Goal: Information Seeking & Learning: Learn about a topic

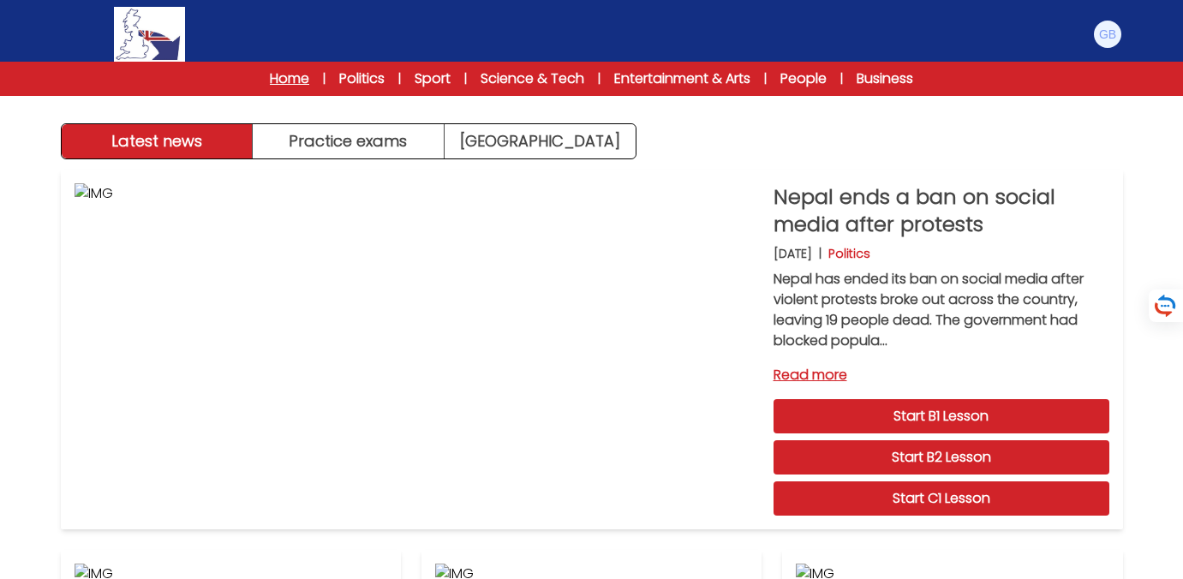
click at [277, 74] on link "Home" at bounding box center [289, 79] width 39 height 21
click at [821, 371] on link "Read more" at bounding box center [941, 375] width 336 height 21
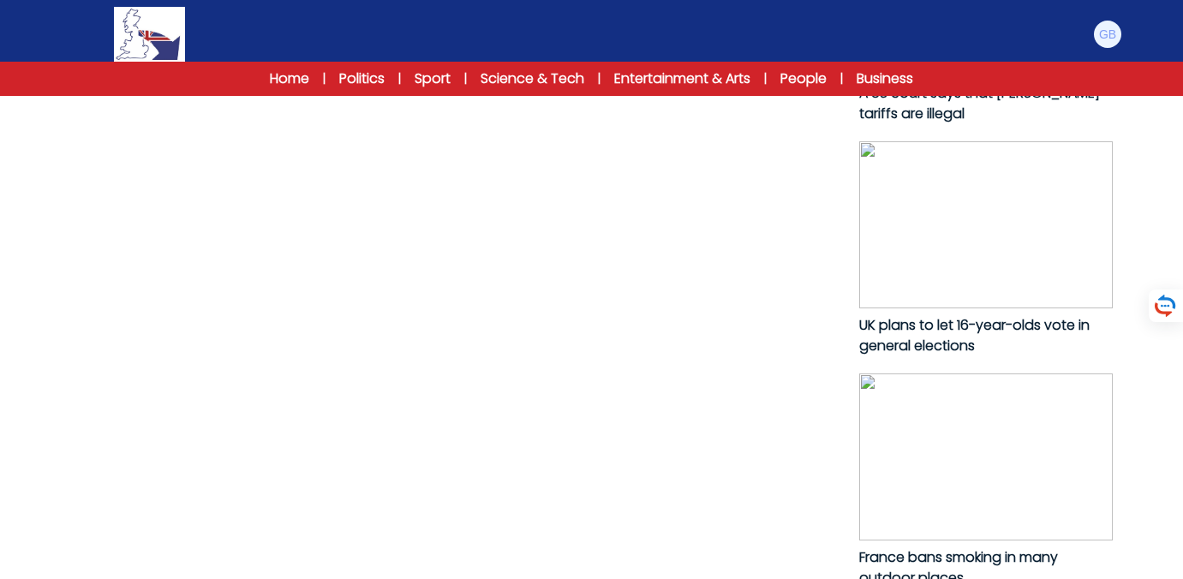
scroll to position [1007, 0]
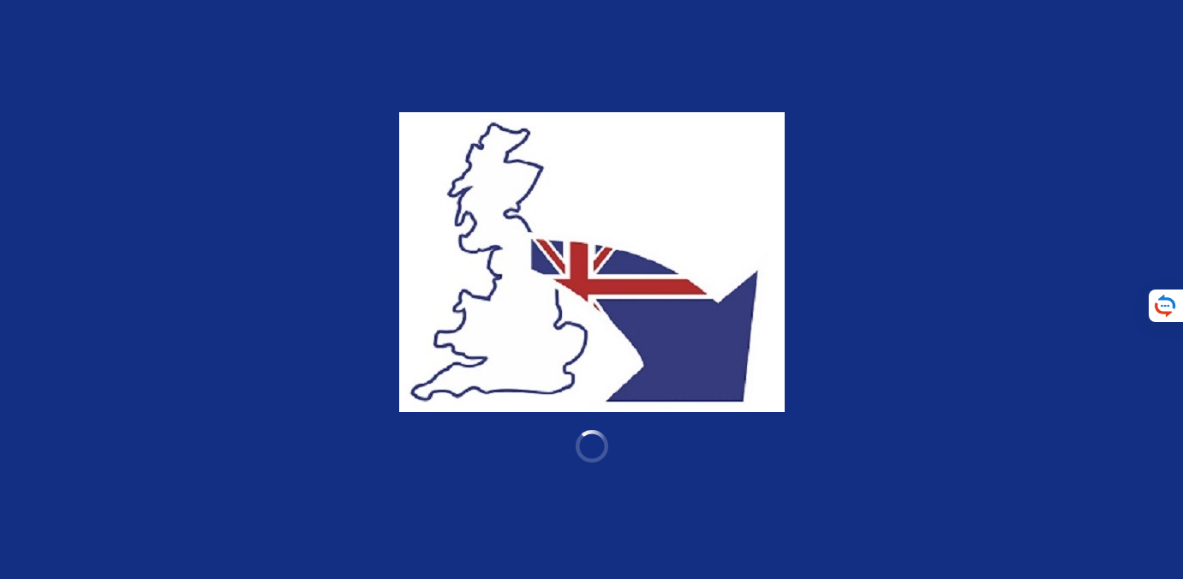
scroll to position [1007, 0]
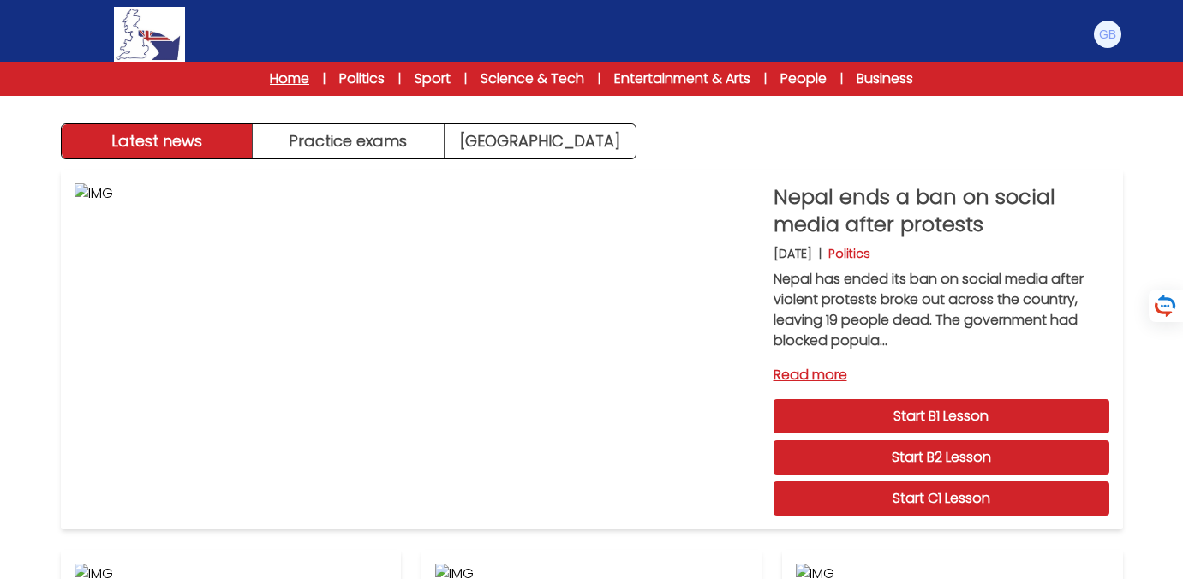
click at [289, 81] on link "Home" at bounding box center [289, 79] width 39 height 21
click at [1109, 31] on img at bounding box center [1107, 34] width 27 height 27
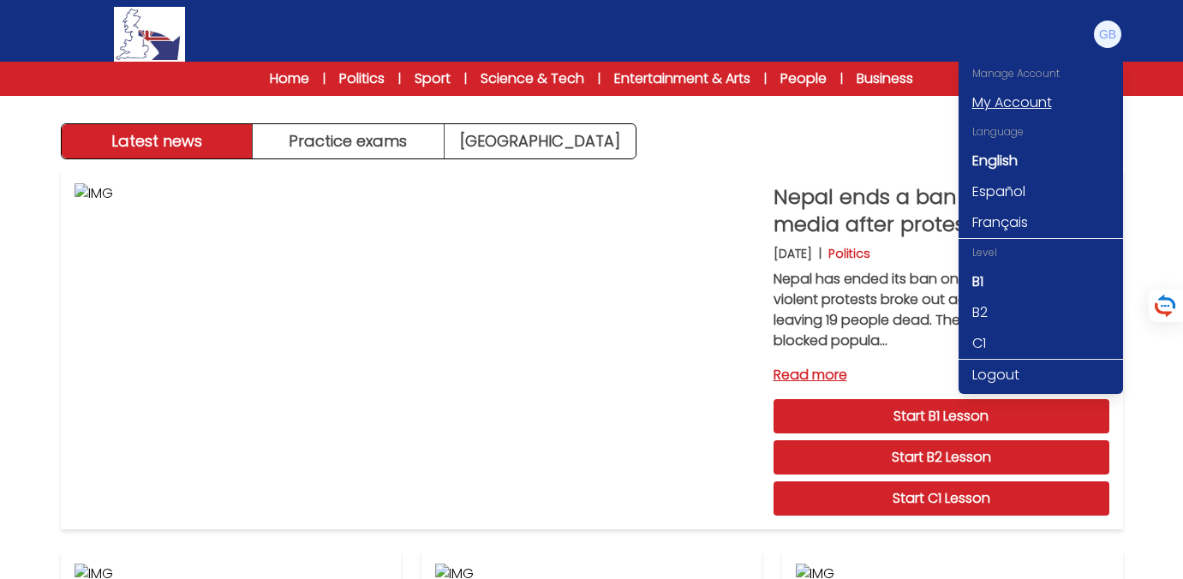
click at [1026, 106] on link "My Account" at bounding box center [1040, 102] width 164 height 31
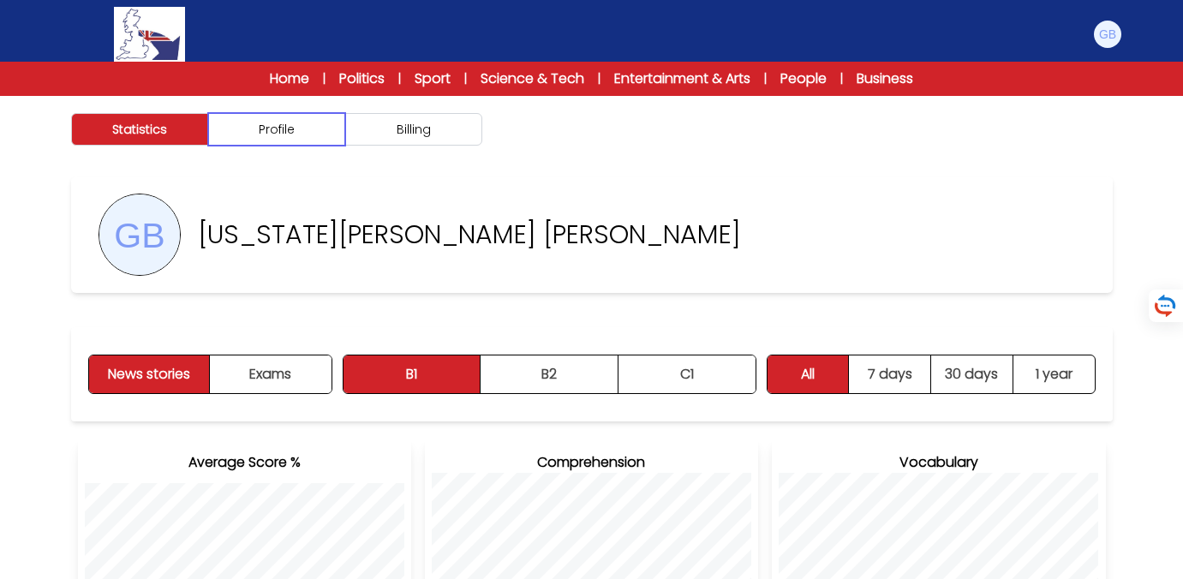
click at [306, 124] on button "Profile" at bounding box center [276, 129] width 137 height 33
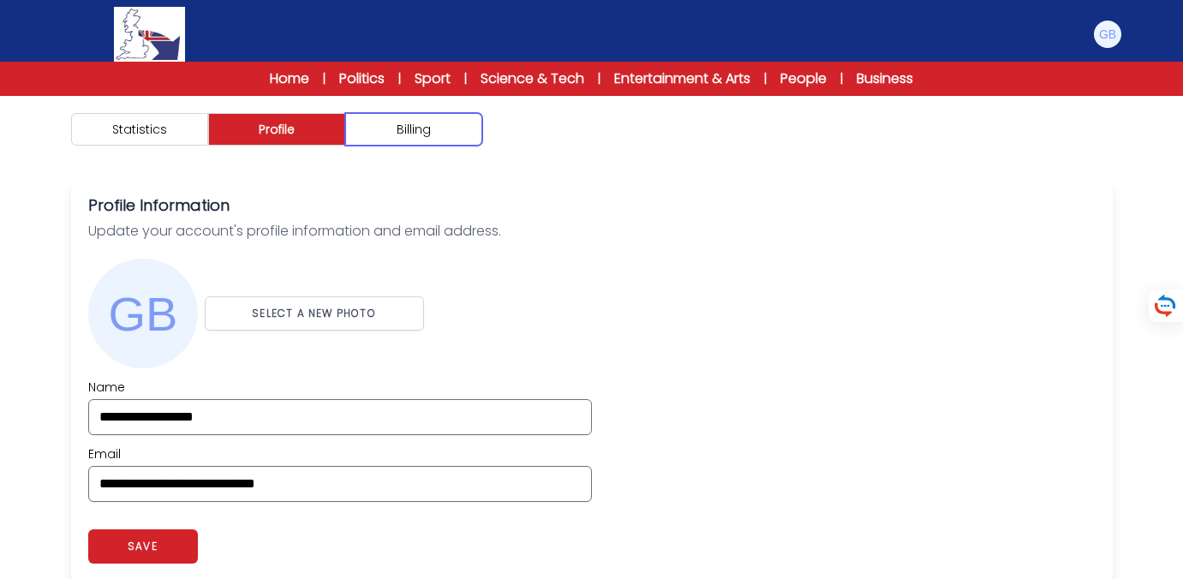
click at [399, 139] on button "Billing" at bounding box center [413, 129] width 137 height 33
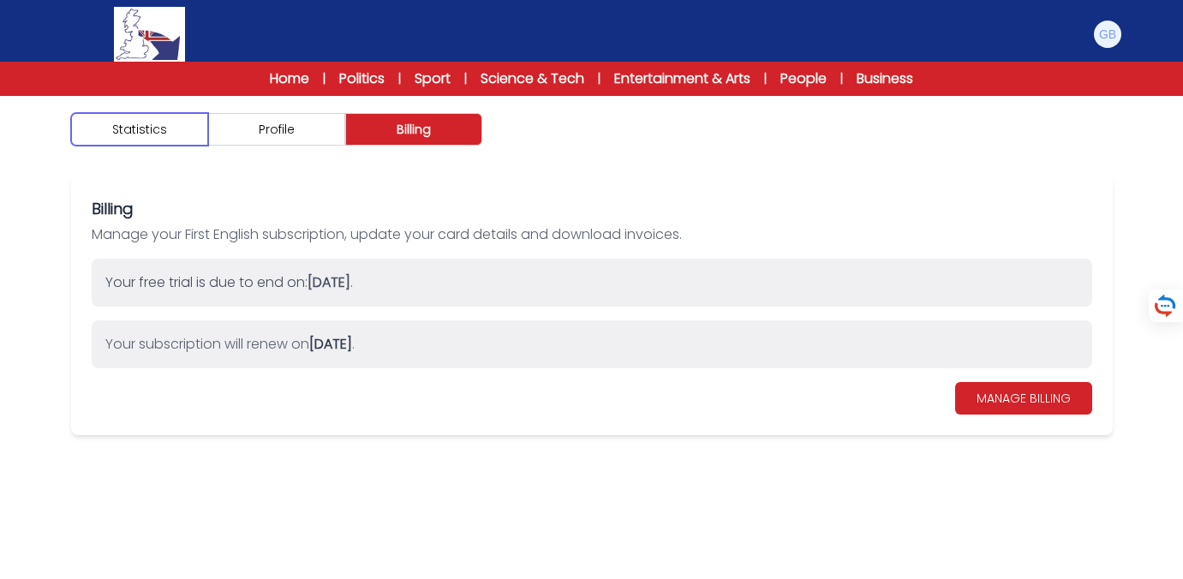
click at [144, 135] on button "Statistics" at bounding box center [139, 129] width 137 height 33
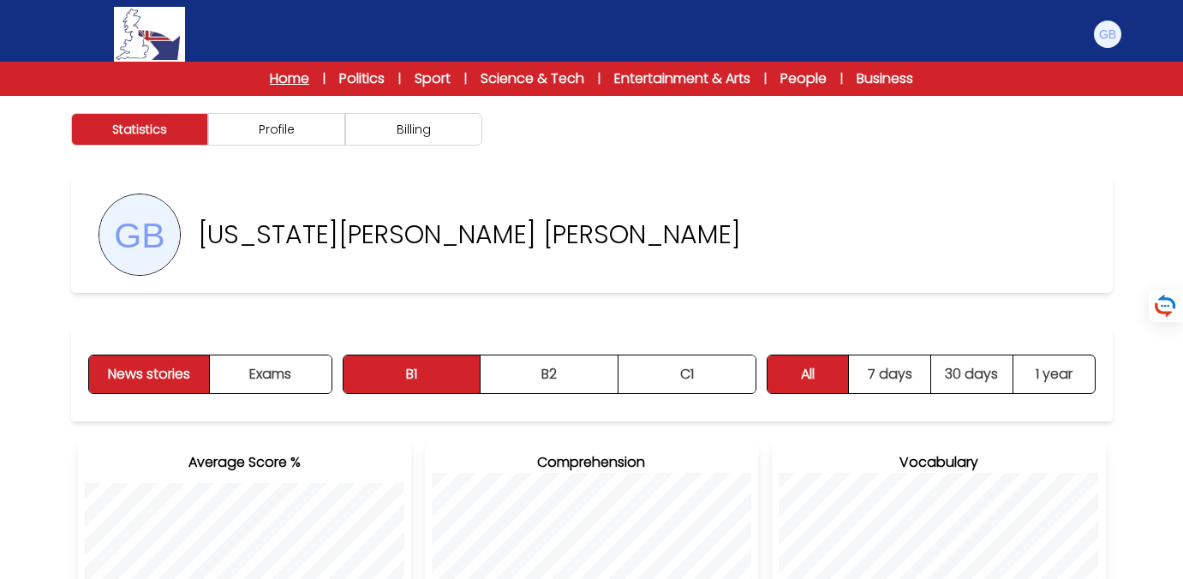
click at [283, 86] on link "Home" at bounding box center [289, 79] width 39 height 21
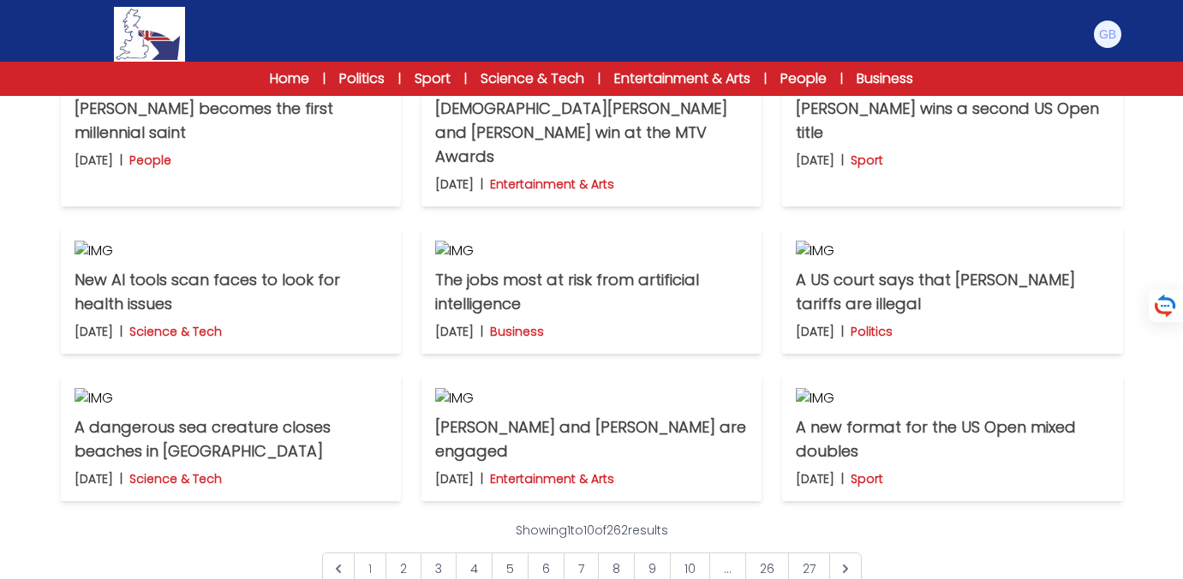
scroll to position [496, 0]
click at [588, 167] on p "[DEMOGRAPHIC_DATA][PERSON_NAME] and [PERSON_NAME] win at the MTV Awards" at bounding box center [591, 131] width 313 height 72
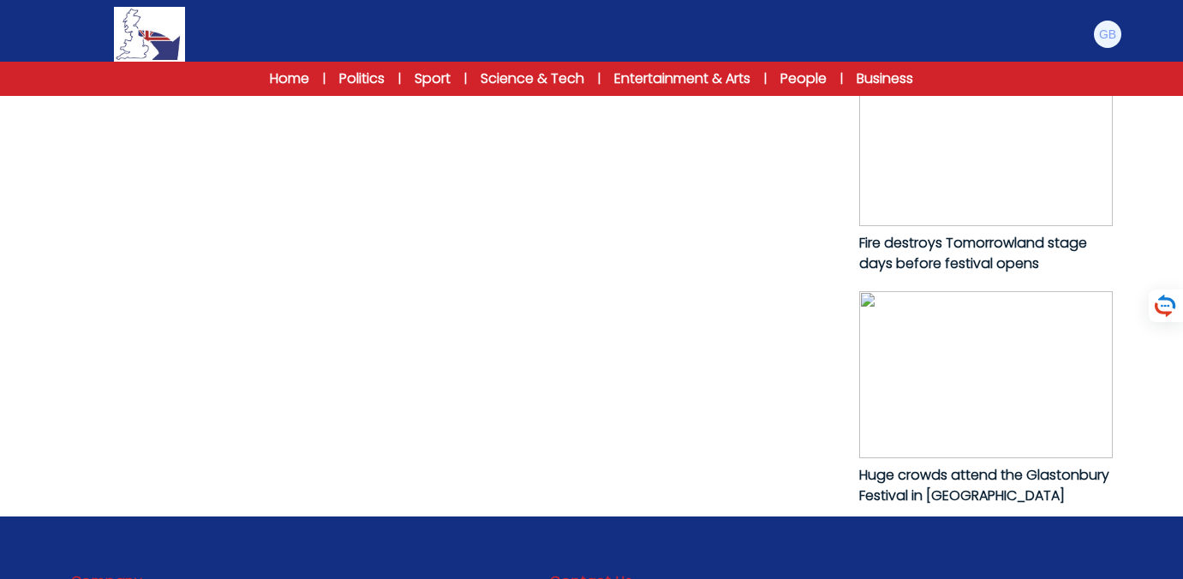
scroll to position [1092, 0]
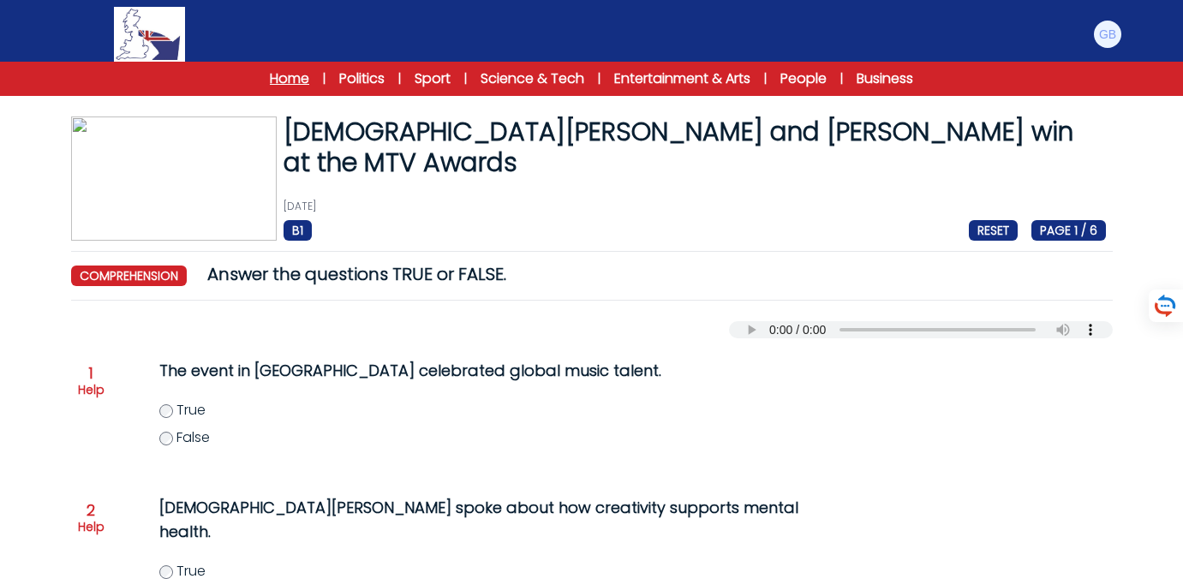
click at [283, 83] on link "Home" at bounding box center [289, 79] width 39 height 21
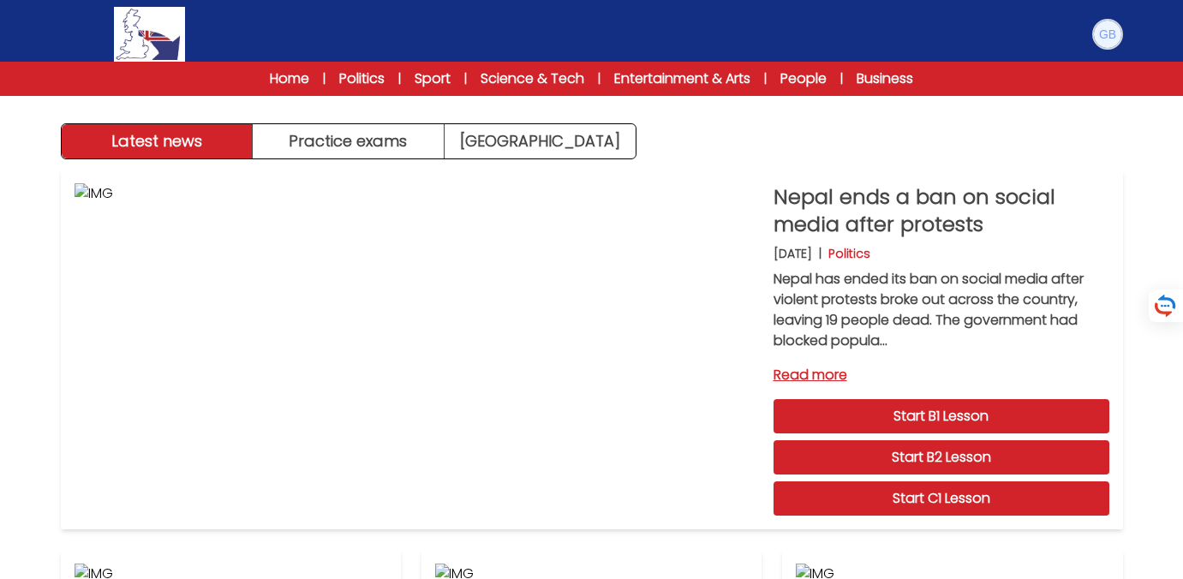
click at [1112, 29] on img at bounding box center [1107, 34] width 27 height 27
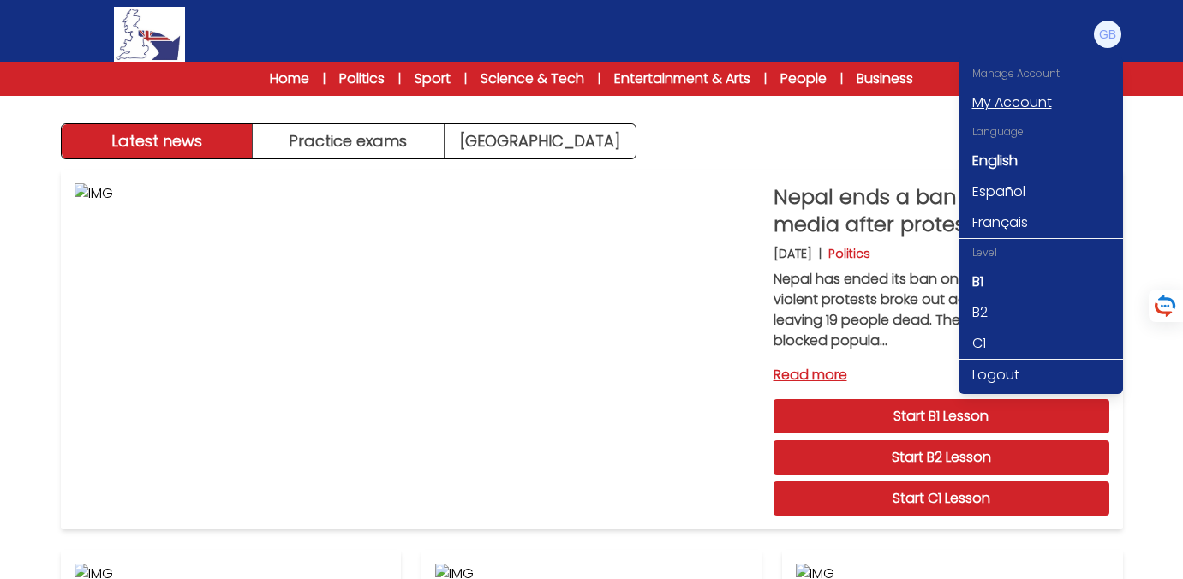
click at [1023, 107] on link "My Account" at bounding box center [1040, 102] width 164 height 31
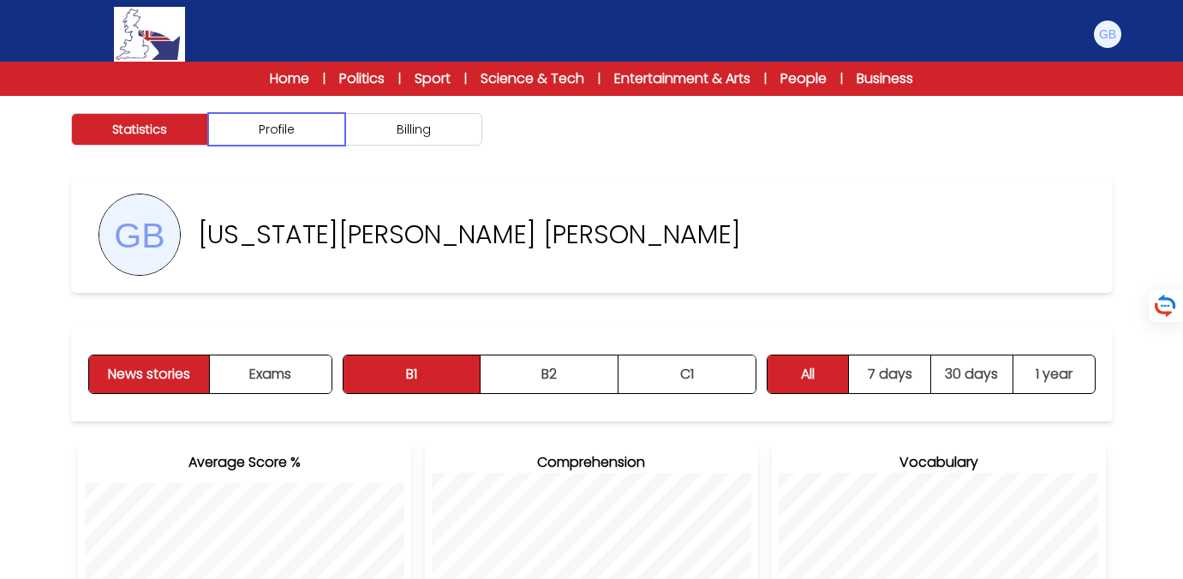
click at [294, 138] on button "Profile" at bounding box center [276, 129] width 137 height 33
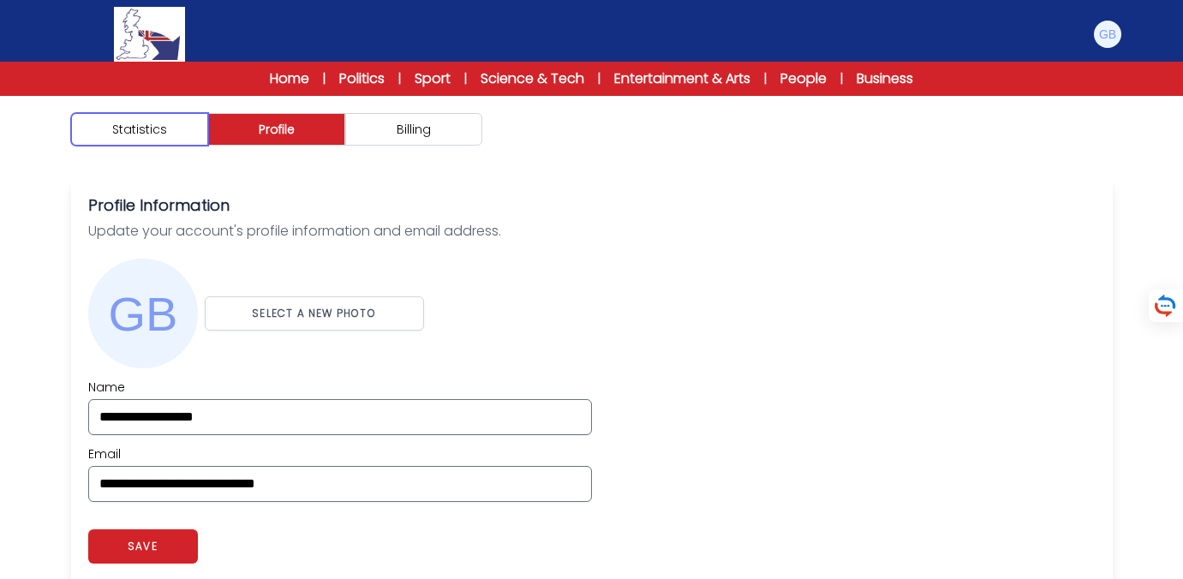
click at [146, 128] on button "Statistics" at bounding box center [139, 129] width 137 height 33
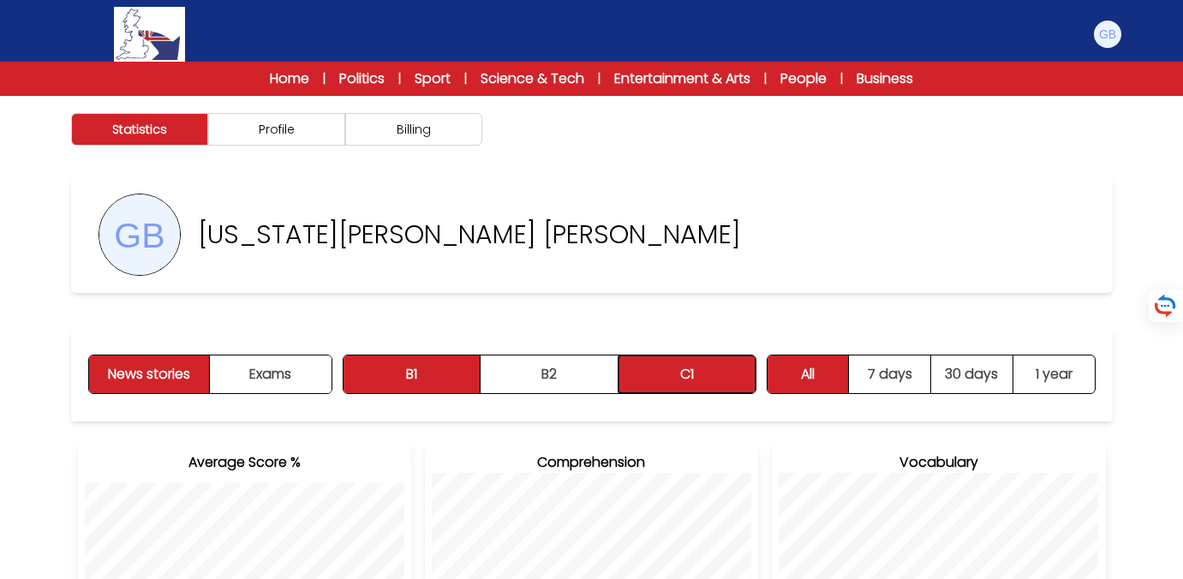
click at [689, 376] on button "C1" at bounding box center [686, 374] width 137 height 38
